Goal: Task Accomplishment & Management: Use online tool/utility

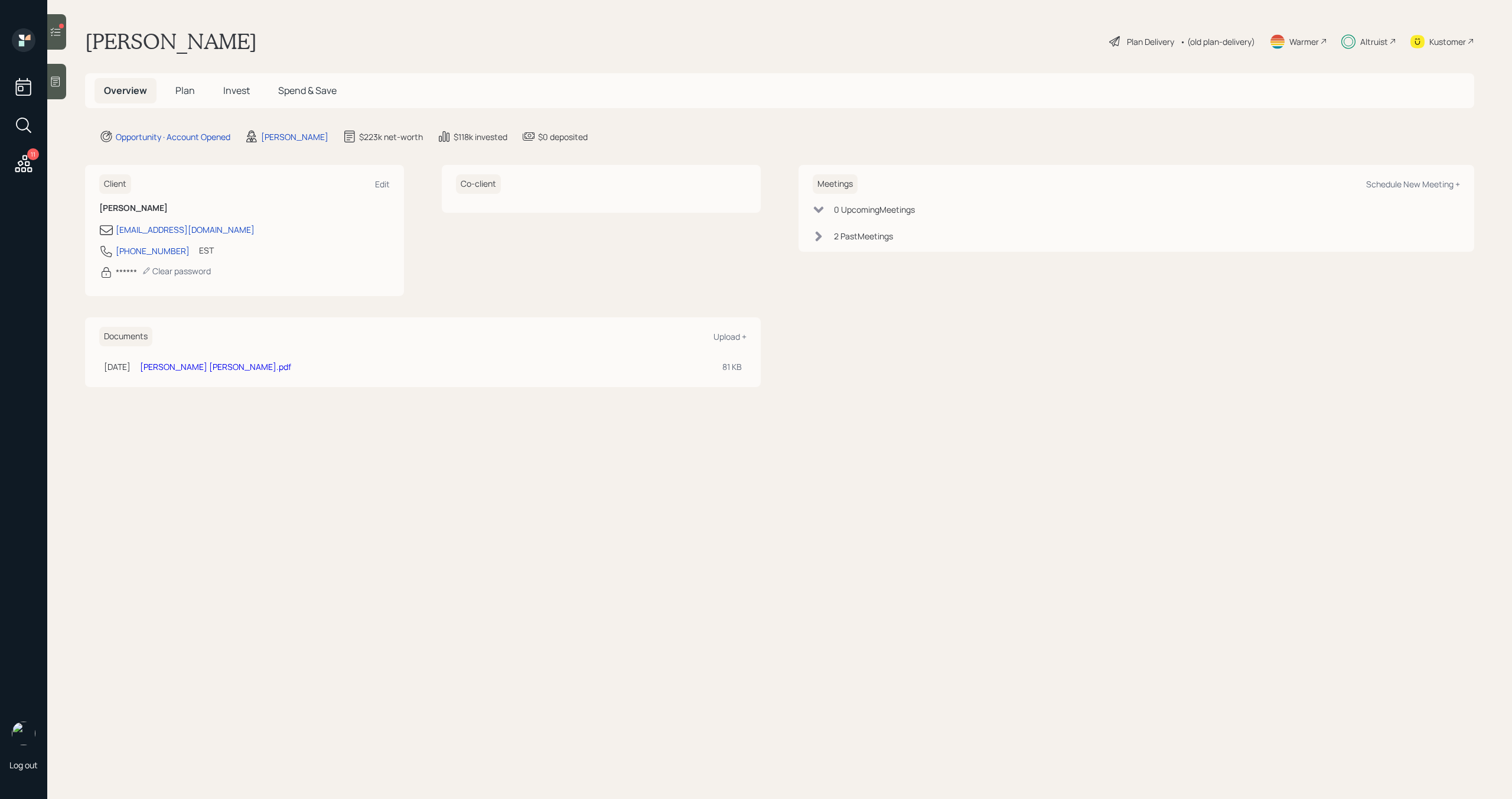
click at [59, 33] on icon at bounding box center [56, 32] width 12 height 12
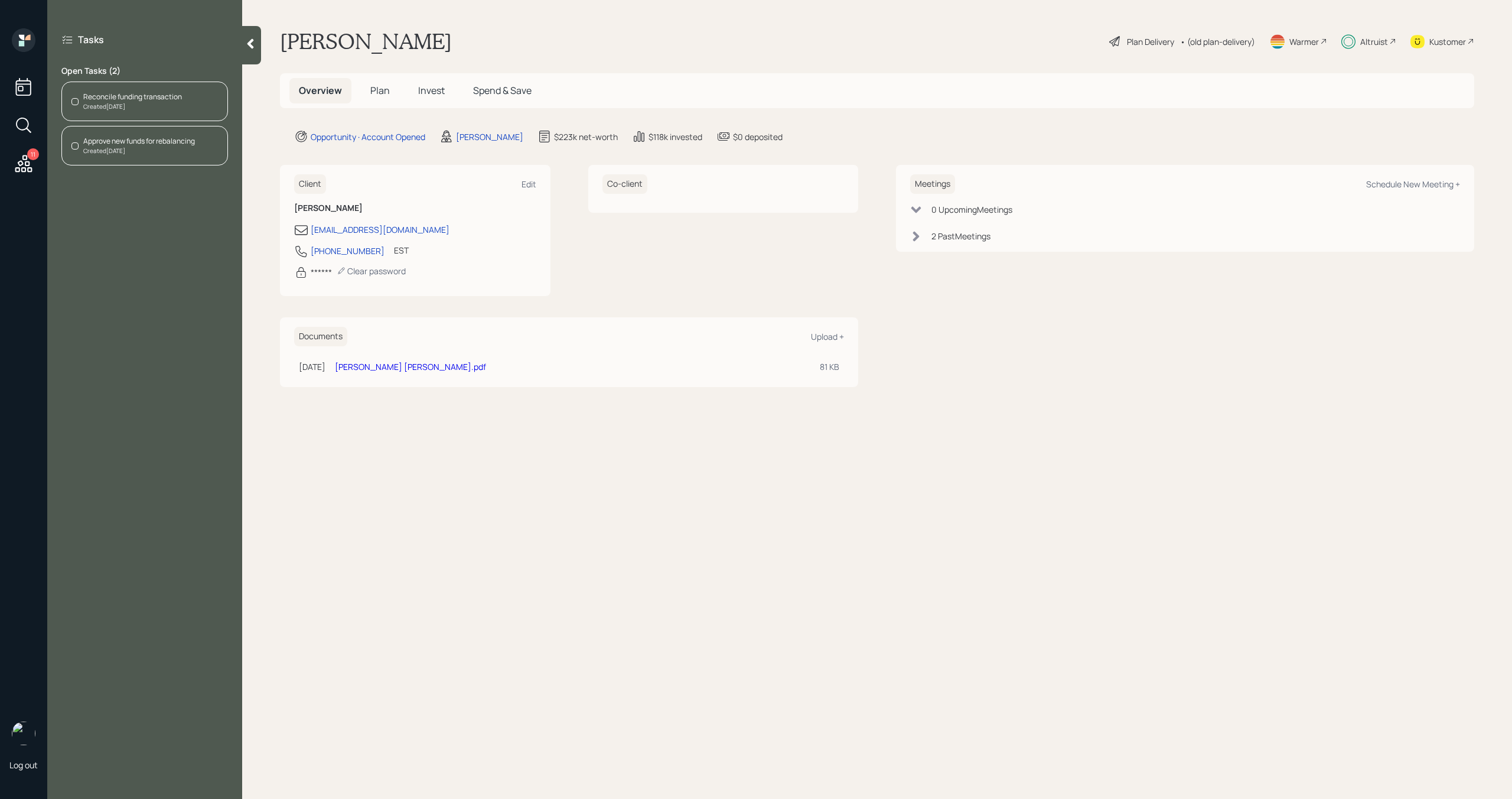
click at [152, 96] on div "Reconcile funding transaction" at bounding box center [132, 97] width 99 height 11
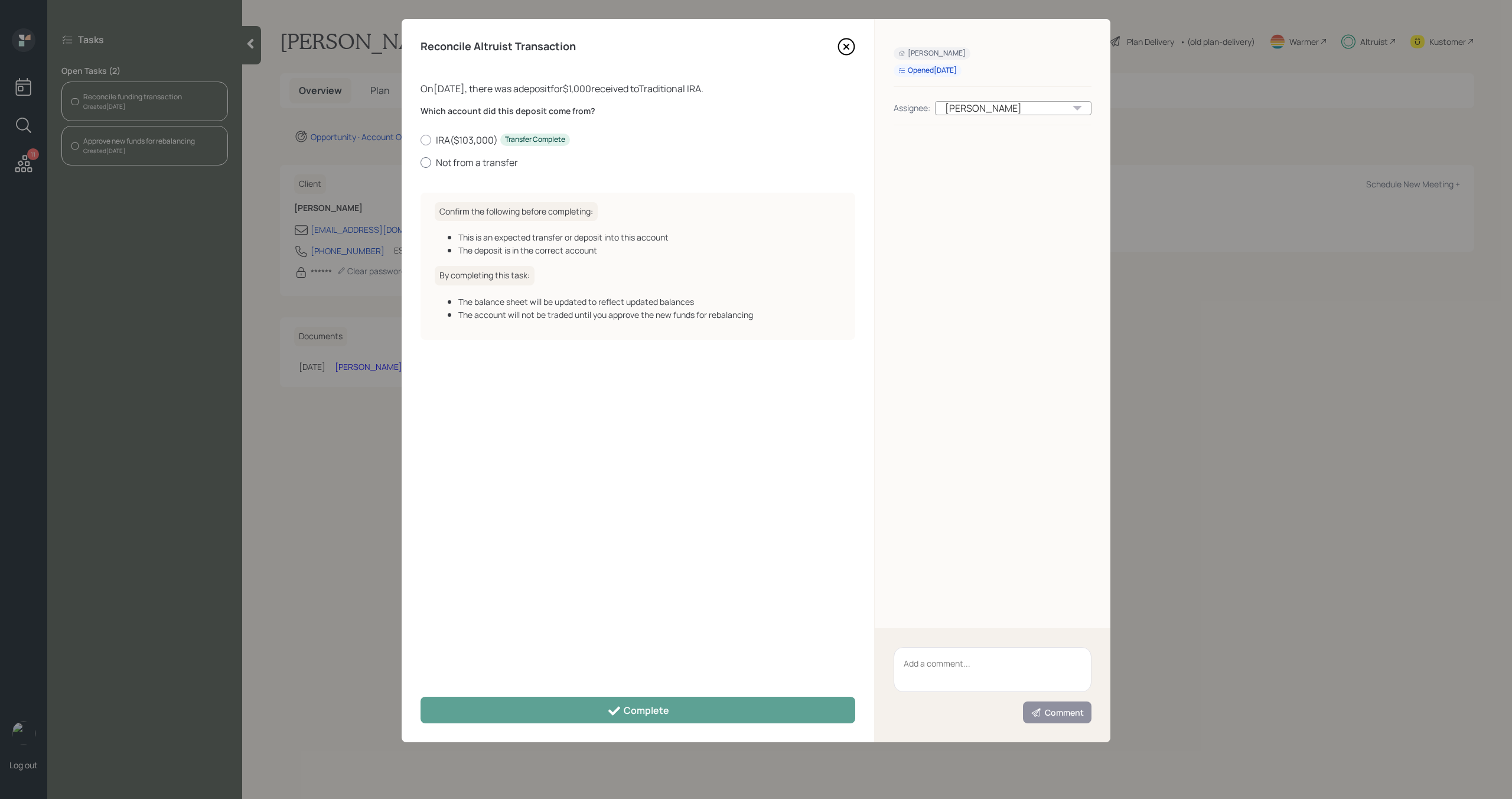
click at [475, 162] on label "Not from a transfer" at bounding box center [638, 163] width 435 height 13
click at [421, 162] on input "Not from a transfer" at bounding box center [420, 162] width 1 height 1
radio input "true"
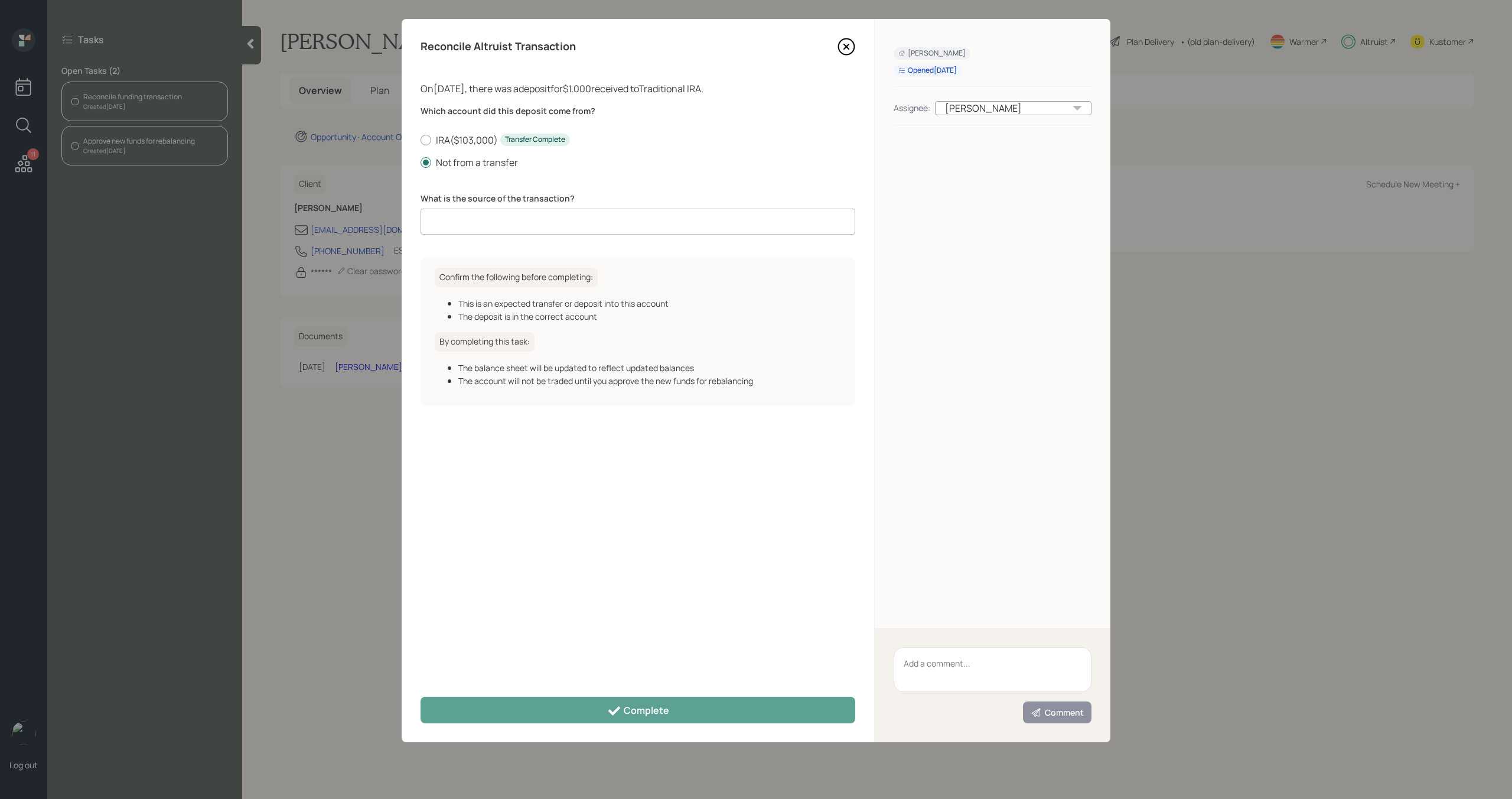
click at [474, 223] on input at bounding box center [638, 221] width 435 height 26
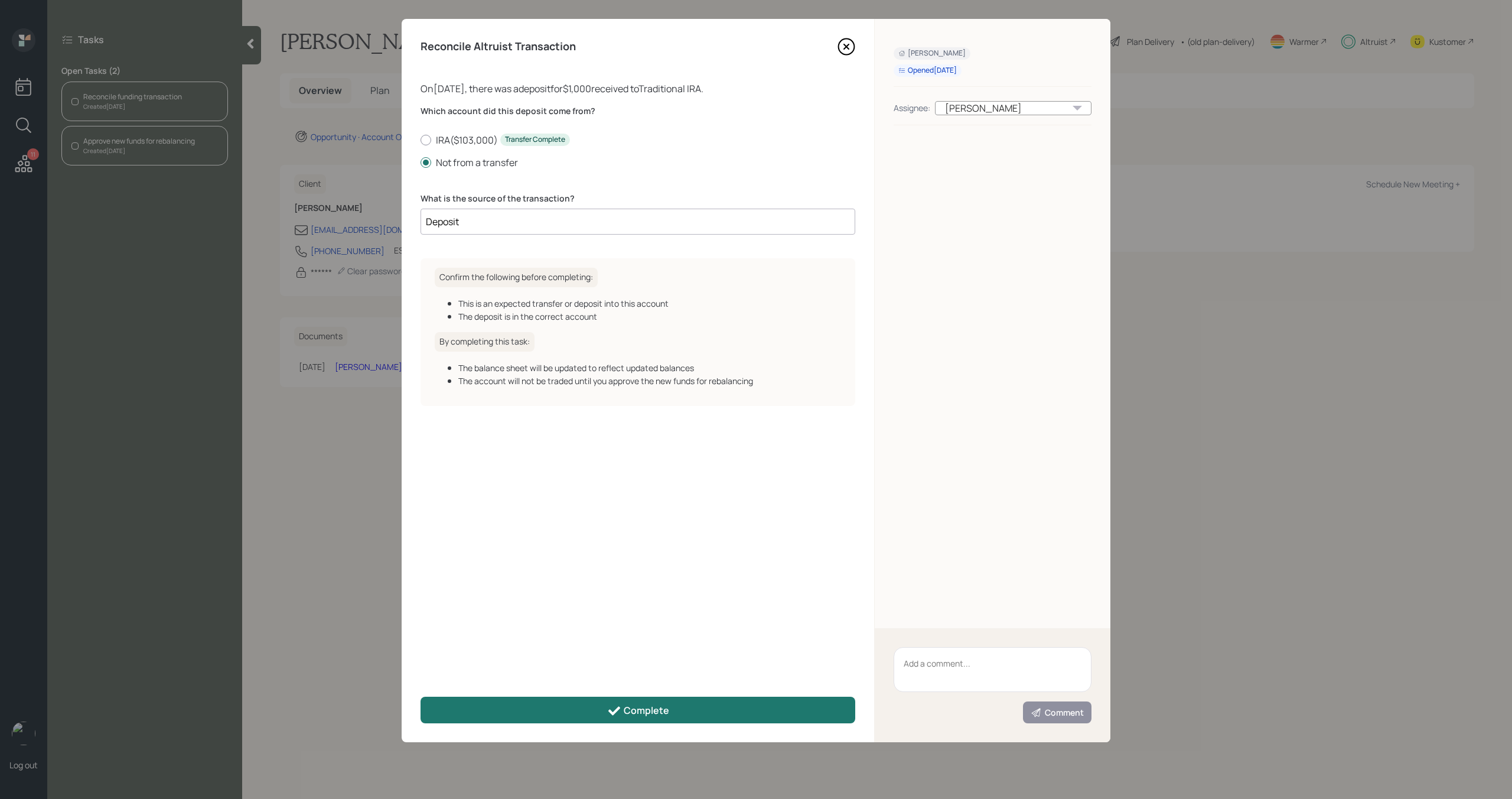
type input "Deposit"
click at [623, 708] on div "Complete" at bounding box center [638, 711] width 62 height 14
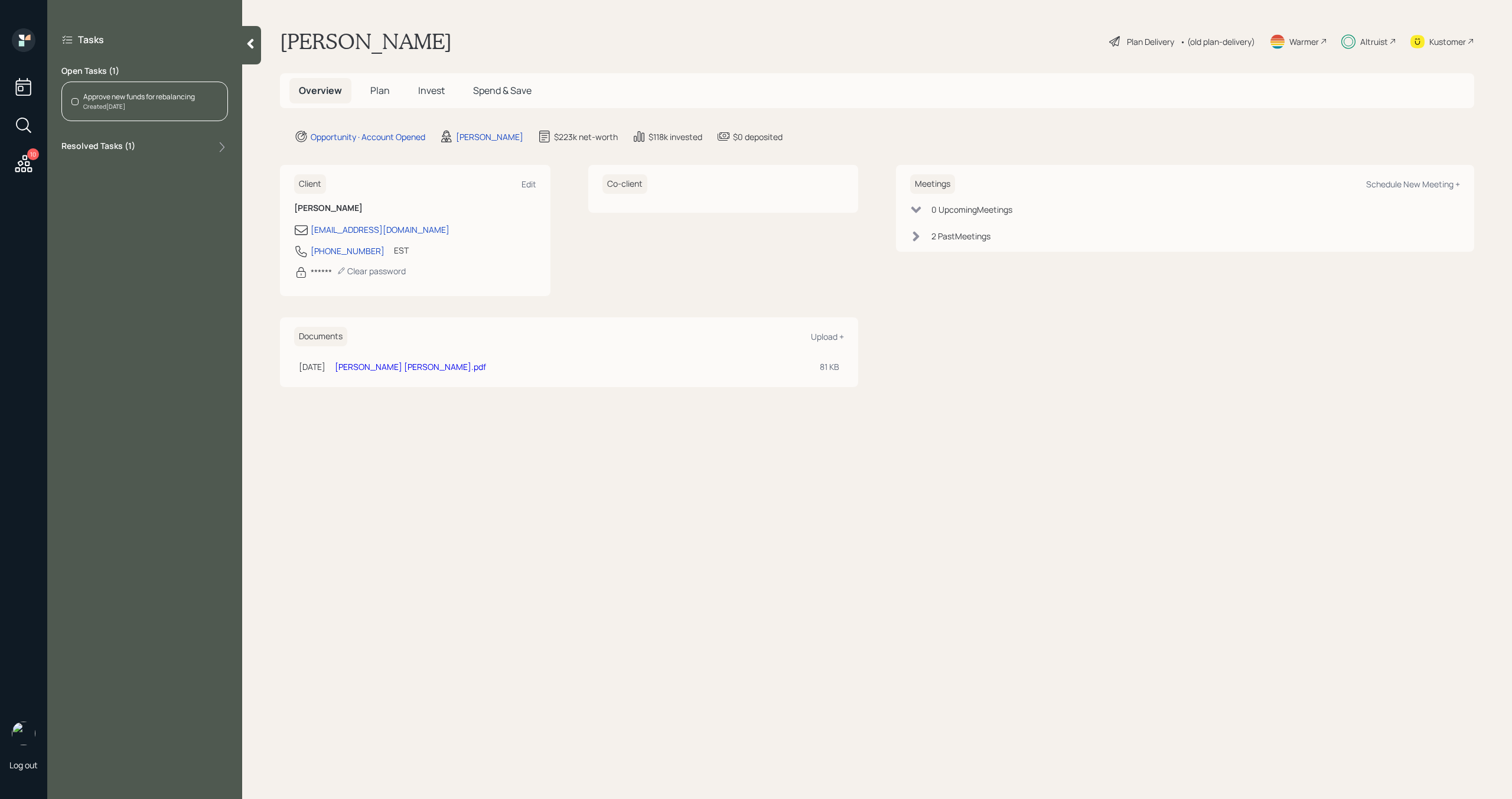
click at [186, 99] on div "Approve new funds for rebalancing" at bounding box center [139, 97] width 112 height 11
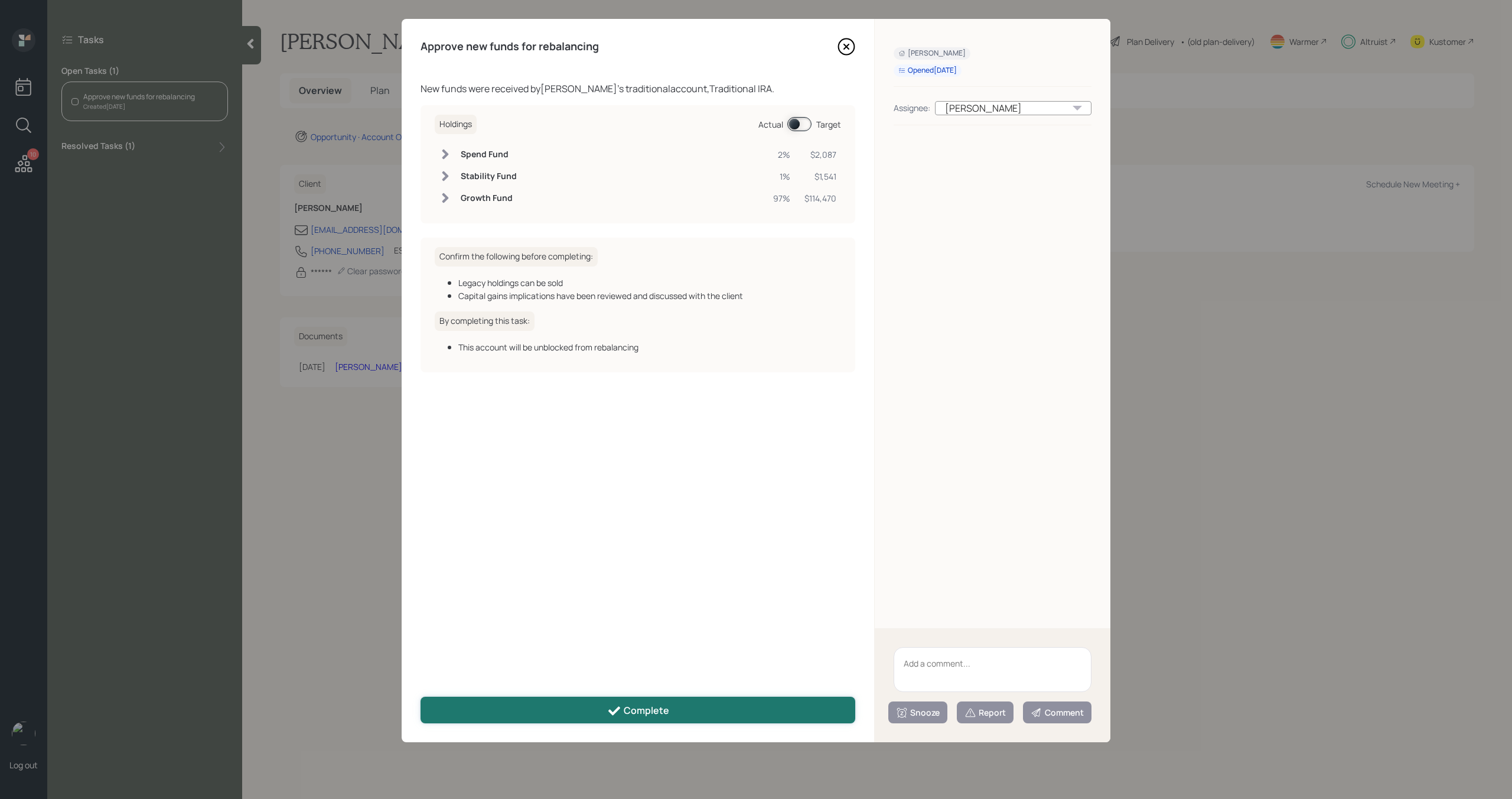
click at [583, 713] on button "Complete" at bounding box center [638, 710] width 435 height 27
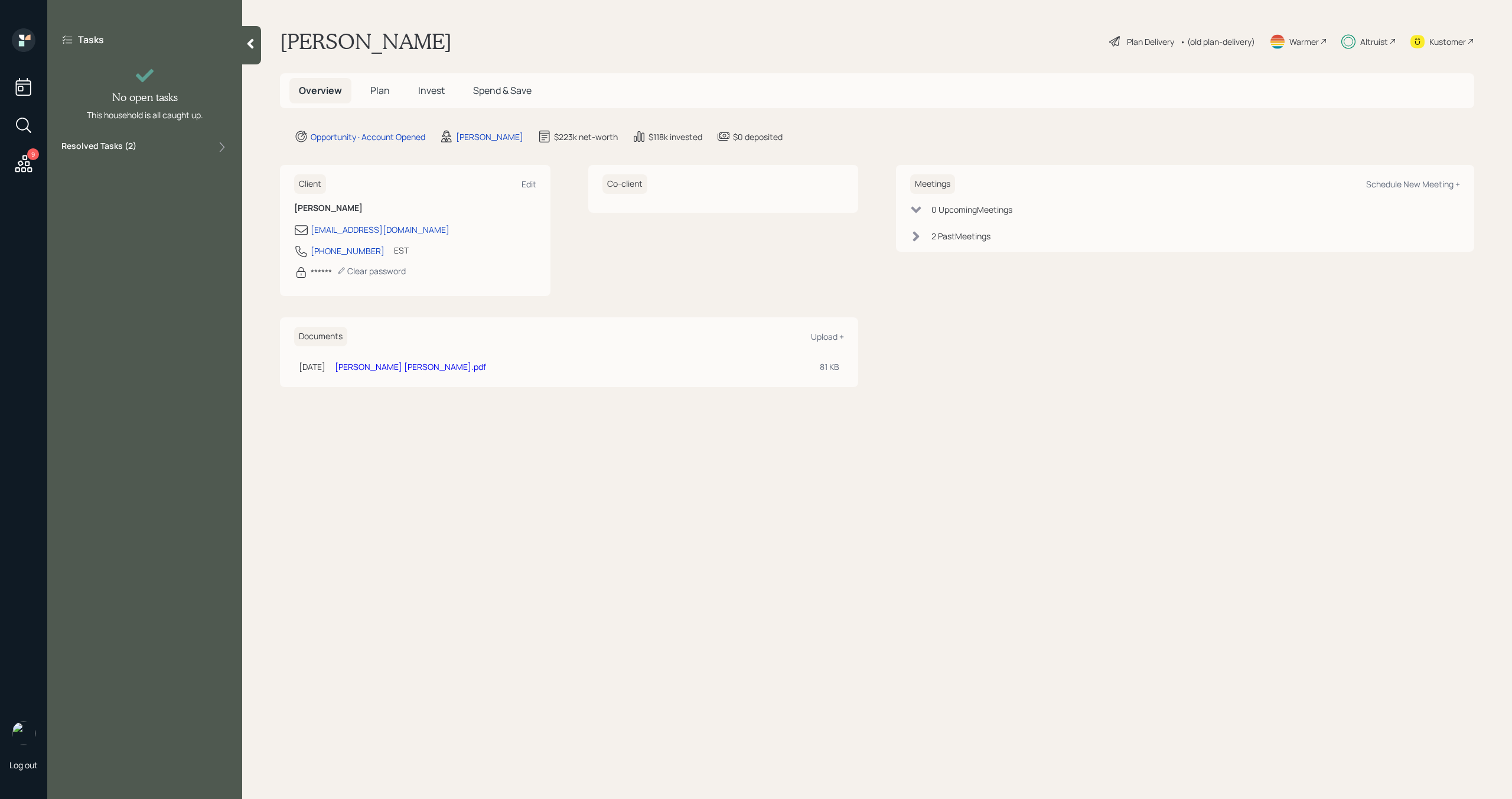
click at [30, 163] on icon at bounding box center [24, 164] width 21 height 21
